Goal: Check status: Check status

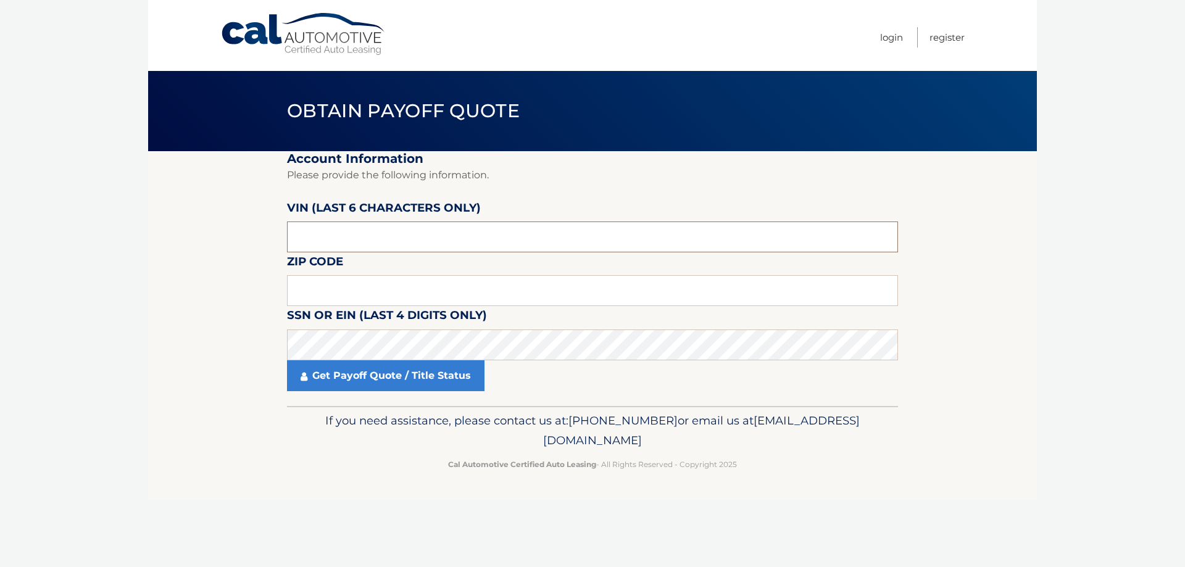
click at [347, 234] on input "text" at bounding box center [592, 236] width 611 height 31
click at [321, 290] on input "text" at bounding box center [592, 290] width 611 height 31
click at [319, 285] on input "text" at bounding box center [592, 290] width 611 height 31
type input "08518"
click at [378, 379] on link "Get Payoff Quote / Title Status" at bounding box center [385, 375] width 197 height 31
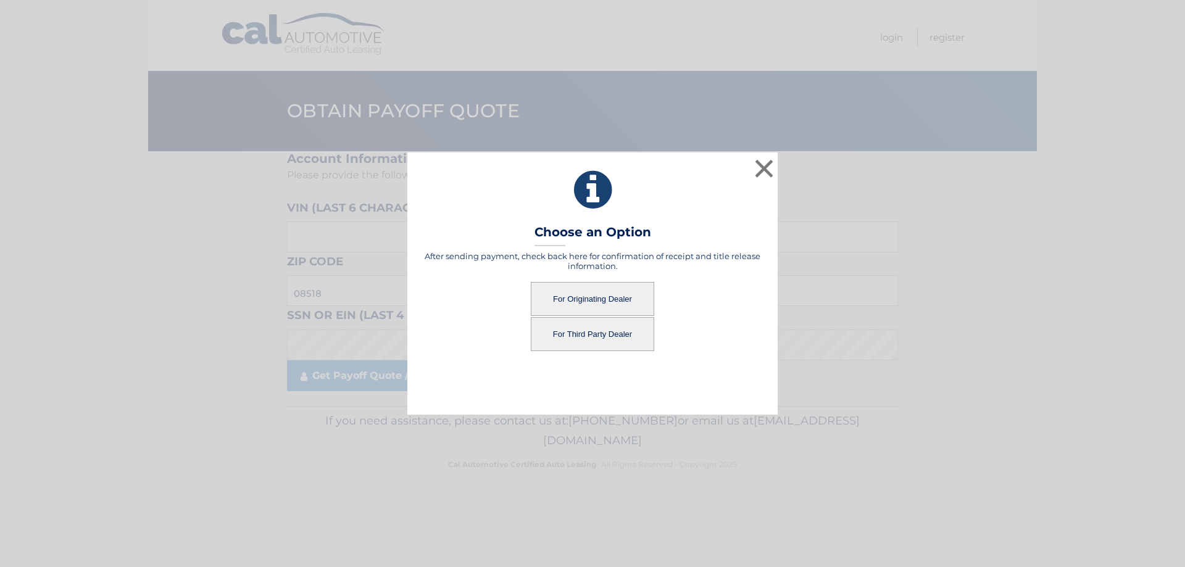
click at [602, 299] on button "For Originating Dealer" at bounding box center [592, 299] width 123 height 34
click at [586, 299] on button "For Originating Dealer" at bounding box center [592, 299] width 123 height 34
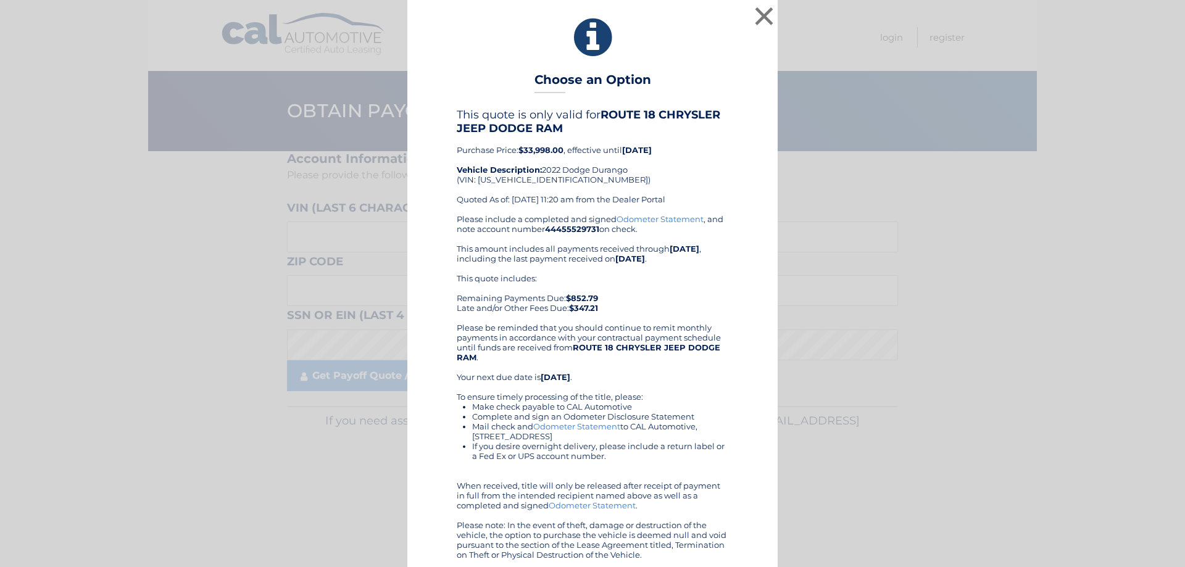
drag, startPoint x: 663, startPoint y: 175, endPoint x: 658, endPoint y: 134, distance: 40.9
click at [658, 134] on h4 "This quote is only valid for ROUTE 18 CHRYSLER JEEP DODGE RAM" at bounding box center [592, 121] width 271 height 27
drag, startPoint x: 679, startPoint y: 169, endPoint x: 710, endPoint y: 152, distance: 35.6
click at [710, 152] on div "This quote is only valid for ROUTE 18 CHRYSLER JEEP DODGE RAM Purchase Price: $…" at bounding box center [592, 161] width 271 height 106
click at [757, 14] on button "×" at bounding box center [763, 16] width 25 height 25
